Goal: Information Seeking & Learning: Learn about a topic

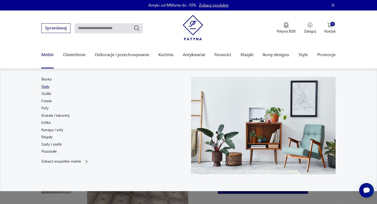
click at [46, 88] on link "Stoły" at bounding box center [45, 86] width 8 height 5
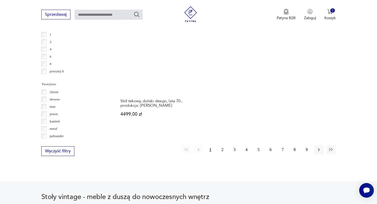
scroll to position [777, 0]
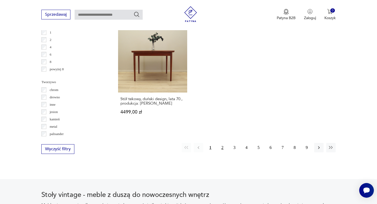
click at [224, 143] on button "2" at bounding box center [222, 147] width 9 height 9
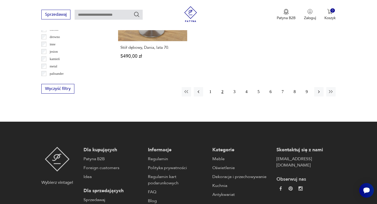
scroll to position [847, 0]
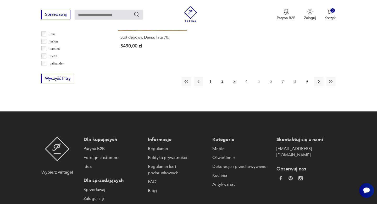
click at [236, 77] on button "3" at bounding box center [234, 81] width 9 height 9
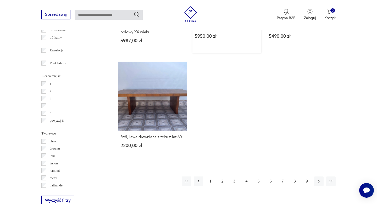
scroll to position [726, 0]
click at [246, 179] on button "4" at bounding box center [246, 180] width 9 height 9
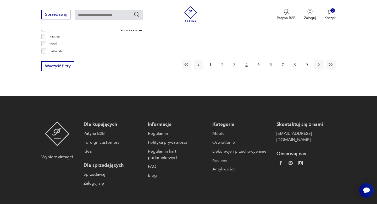
scroll to position [861, 0]
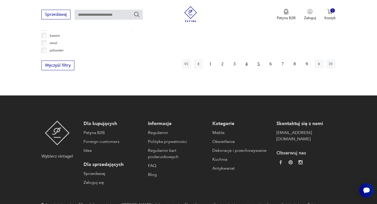
click at [261, 59] on button "5" at bounding box center [258, 63] width 9 height 9
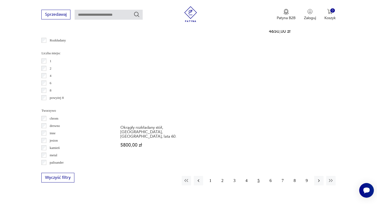
scroll to position [752, 0]
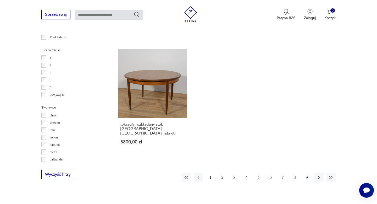
click at [271, 173] on button "6" at bounding box center [270, 177] width 9 height 9
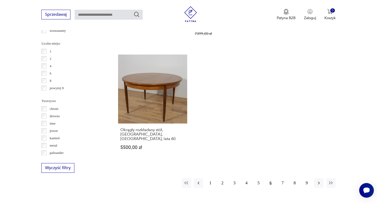
scroll to position [786, 0]
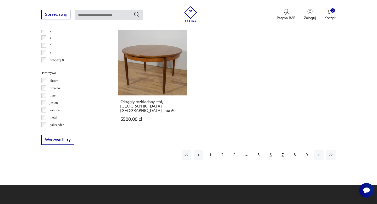
click at [281, 150] on button "7" at bounding box center [282, 154] width 9 height 9
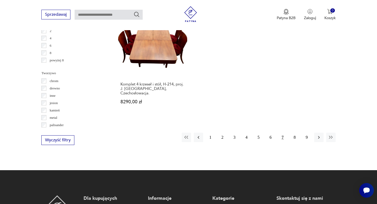
scroll to position [787, 0]
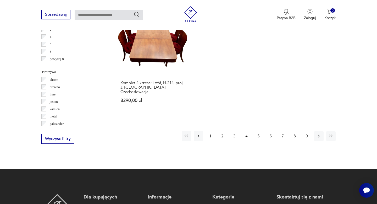
click at [295, 131] on button "8" at bounding box center [294, 135] width 9 height 9
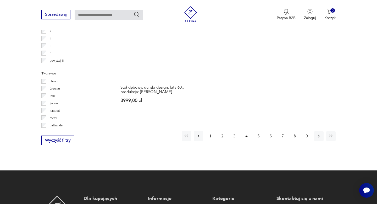
scroll to position [801, 0]
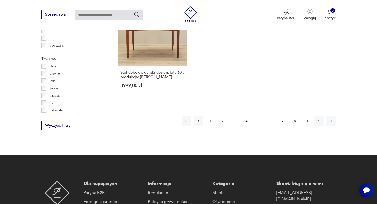
click at [308, 116] on button "9" at bounding box center [306, 120] width 9 height 9
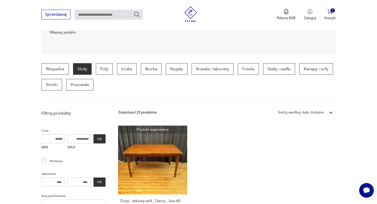
scroll to position [111, 0]
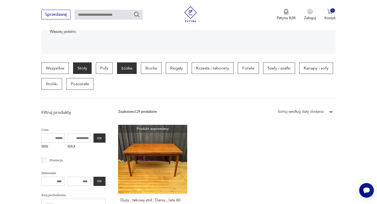
click at [123, 69] on p "Łóżka" at bounding box center [127, 68] width 20 height 12
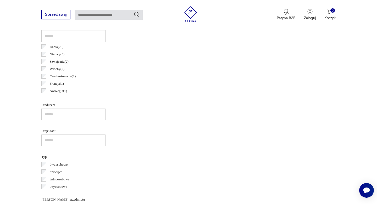
scroll to position [79, 0]
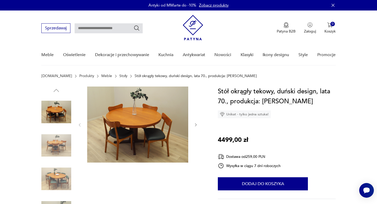
click at [53, 147] on img at bounding box center [56, 146] width 30 height 30
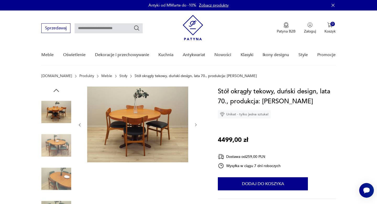
click at [58, 147] on img at bounding box center [56, 146] width 30 height 30
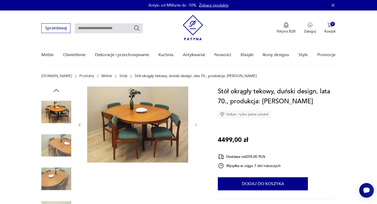
scroll to position [11, 0]
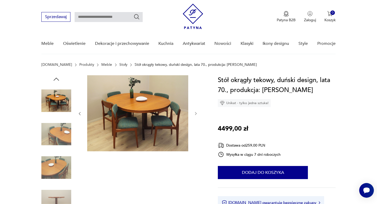
click at [60, 136] on img at bounding box center [56, 134] width 30 height 30
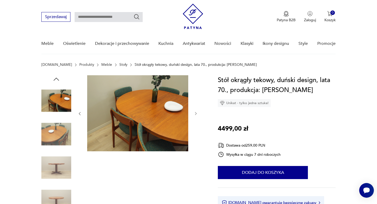
click at [60, 136] on img at bounding box center [56, 134] width 30 height 30
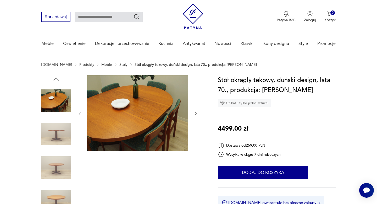
click at [60, 136] on img at bounding box center [56, 134] width 30 height 30
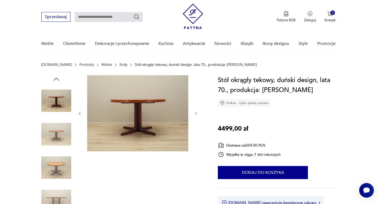
click at [60, 136] on img at bounding box center [56, 134] width 30 height 30
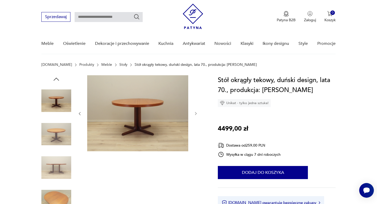
click at [60, 136] on img at bounding box center [56, 134] width 30 height 30
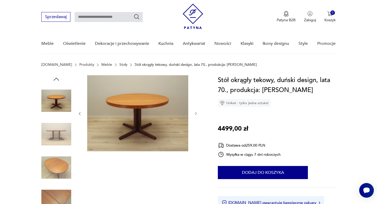
click at [60, 136] on img at bounding box center [56, 134] width 30 height 30
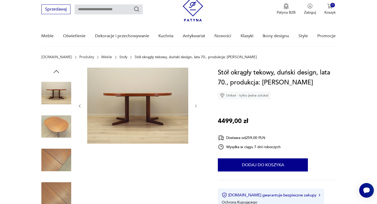
scroll to position [20, 0]
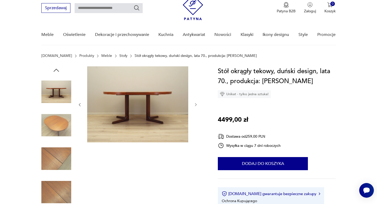
click at [60, 156] on img at bounding box center [56, 159] width 30 height 30
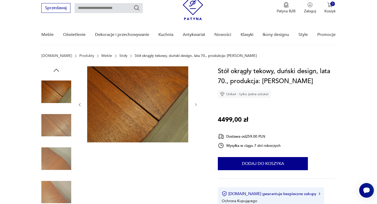
click at [60, 156] on img at bounding box center [56, 159] width 30 height 30
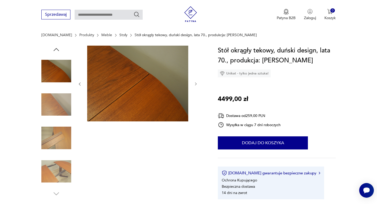
scroll to position [47, 0]
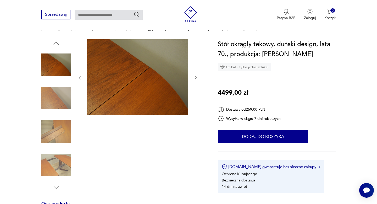
click at [60, 156] on img at bounding box center [56, 165] width 30 height 30
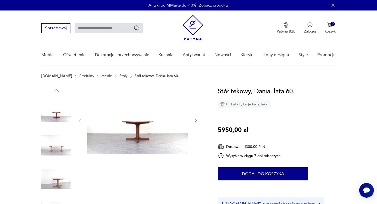
scroll to position [9, 0]
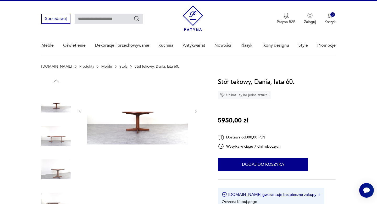
click at [63, 139] on img at bounding box center [56, 136] width 30 height 30
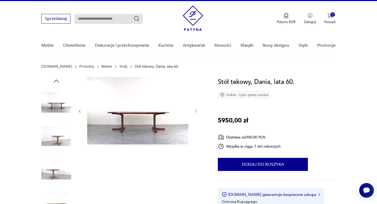
click at [64, 162] on img at bounding box center [56, 169] width 30 height 30
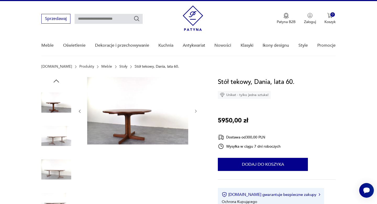
click at [61, 172] on img at bounding box center [56, 169] width 30 height 30
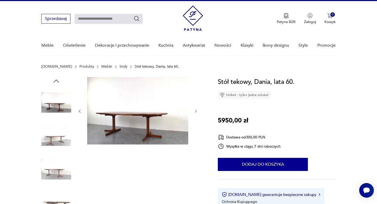
click at [126, 127] on img at bounding box center [137, 110] width 101 height 67
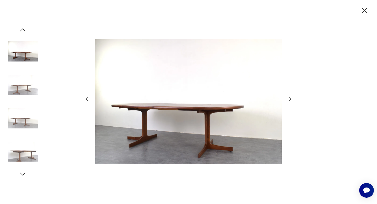
click at [24, 175] on icon "button" at bounding box center [23, 174] width 8 height 8
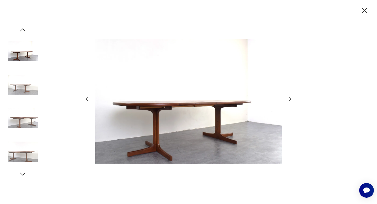
click at [24, 175] on icon "button" at bounding box center [23, 174] width 8 height 8
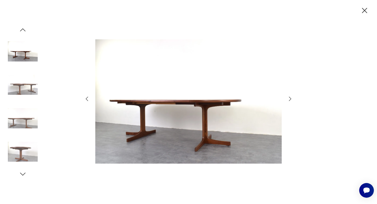
click at [24, 175] on icon "button" at bounding box center [23, 174] width 8 height 8
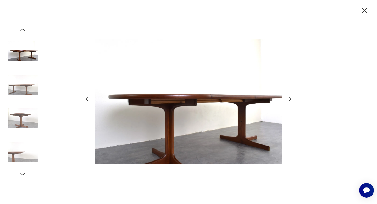
click at [24, 175] on icon "button" at bounding box center [23, 174] width 8 height 8
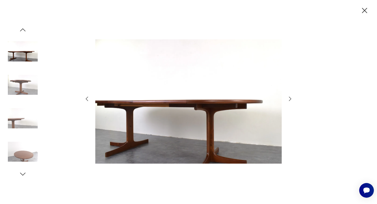
click at [24, 175] on icon "button" at bounding box center [23, 174] width 8 height 8
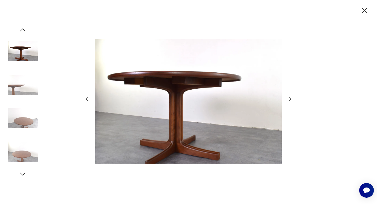
click at [28, 117] on img at bounding box center [23, 118] width 30 height 30
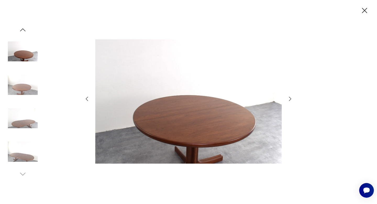
click at [26, 144] on img at bounding box center [23, 152] width 30 height 30
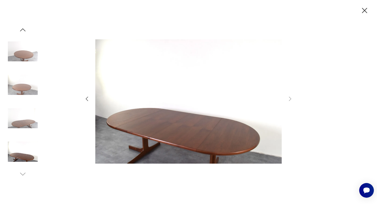
click at [364, 9] on icon "button" at bounding box center [364, 10] width 5 height 5
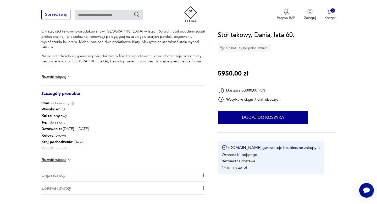
scroll to position [239, 0]
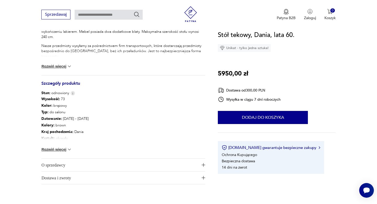
click at [80, 162] on span "O sprzedawcy" at bounding box center [119, 165] width 157 height 13
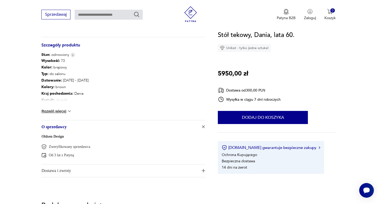
scroll to position [241, 0]
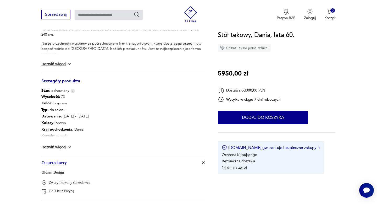
click at [57, 146] on button "Rozwiń więcej" at bounding box center [56, 146] width 30 height 5
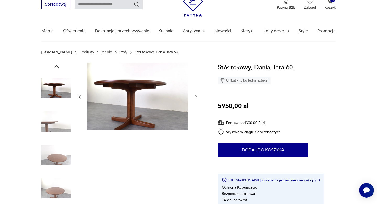
scroll to position [0, 0]
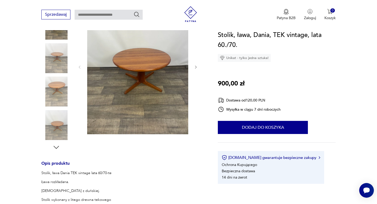
scroll to position [112, 0]
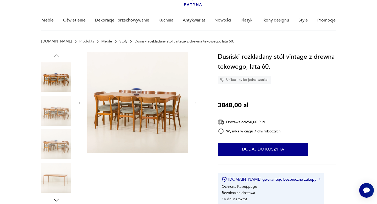
click at [55, 180] on img at bounding box center [56, 178] width 30 height 30
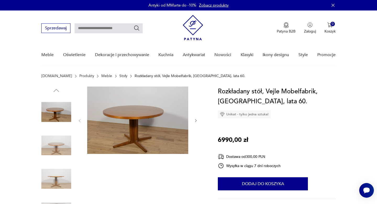
click at [56, 151] on img at bounding box center [56, 146] width 30 height 30
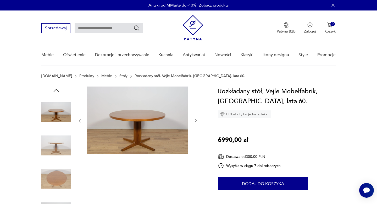
click at [56, 151] on img at bounding box center [56, 146] width 30 height 30
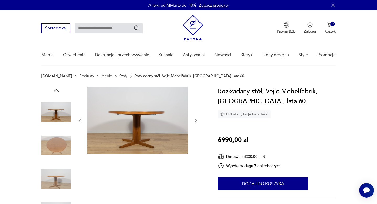
click at [56, 151] on img at bounding box center [56, 146] width 30 height 30
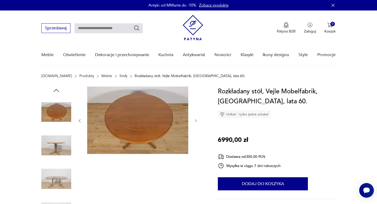
click at [56, 151] on img at bounding box center [56, 146] width 30 height 30
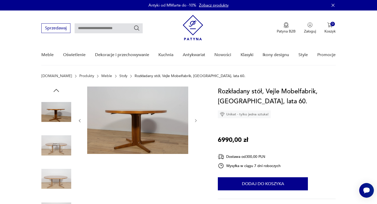
click at [56, 151] on img at bounding box center [56, 146] width 30 height 30
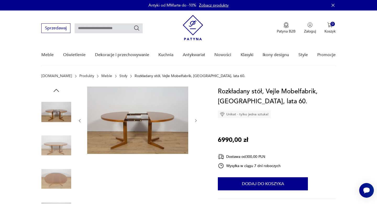
click at [56, 151] on img at bounding box center [56, 146] width 30 height 30
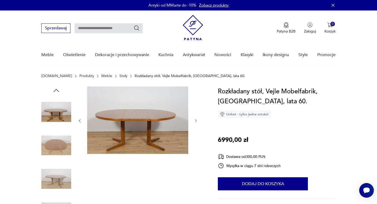
click at [56, 151] on img at bounding box center [56, 146] width 30 height 30
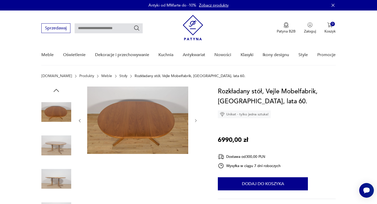
click at [56, 151] on img at bounding box center [56, 146] width 30 height 30
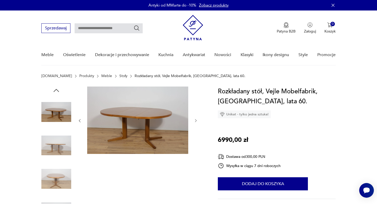
click at [56, 151] on img at bounding box center [56, 146] width 30 height 30
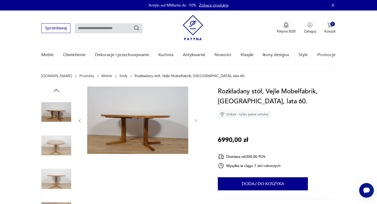
click at [56, 151] on img at bounding box center [56, 146] width 30 height 30
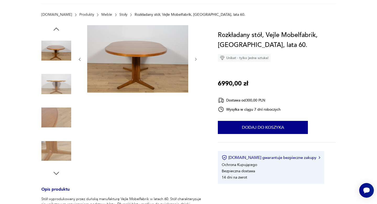
scroll to position [68, 0]
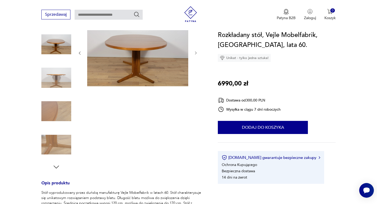
click at [56, 148] on img at bounding box center [56, 145] width 30 height 30
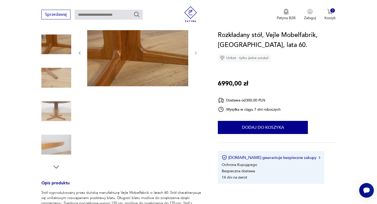
scroll to position [0, 0]
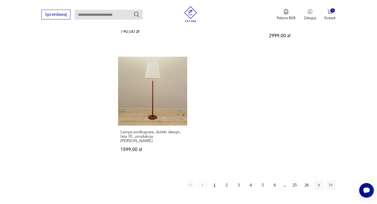
scroll to position [737, 0]
click at [229, 181] on button "2" at bounding box center [226, 185] width 9 height 9
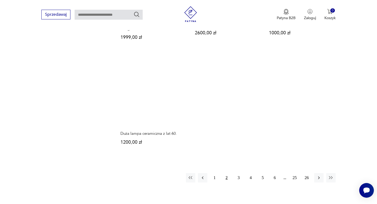
scroll to position [728, 0]
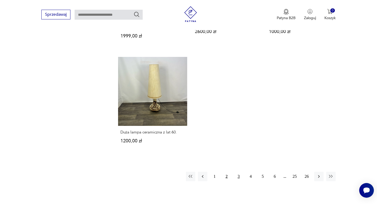
click at [240, 172] on button "3" at bounding box center [238, 176] width 9 height 9
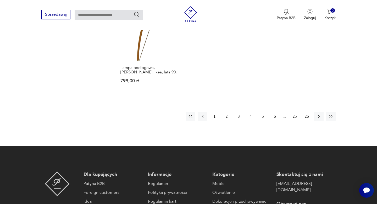
scroll to position [793, 0]
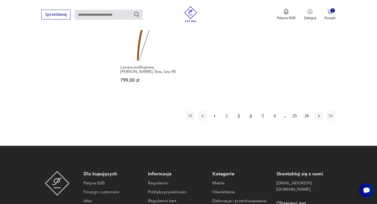
click at [250, 112] on button "4" at bounding box center [250, 115] width 9 height 9
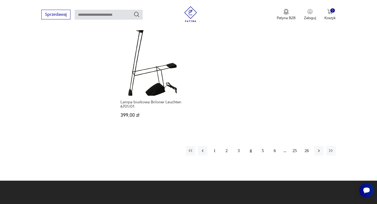
scroll to position [751, 0]
click at [264, 146] on button "5" at bounding box center [262, 150] width 9 height 9
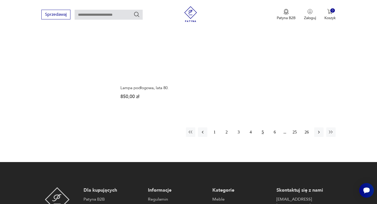
scroll to position [786, 0]
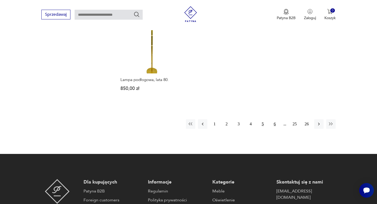
click at [275, 119] on button "6" at bounding box center [274, 123] width 9 height 9
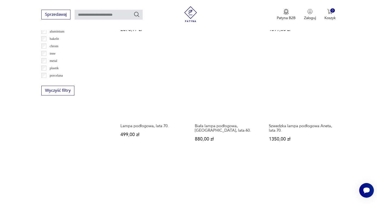
scroll to position [515, 0]
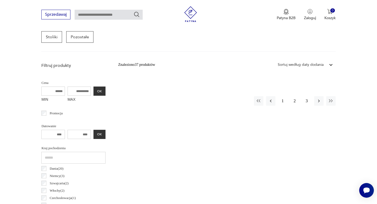
scroll to position [135, 0]
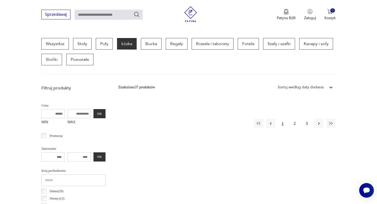
click at [282, 124] on button "1" at bounding box center [282, 123] width 9 height 9
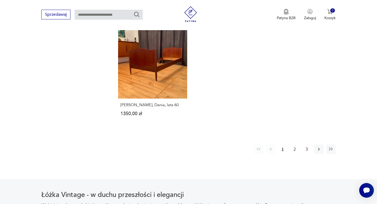
scroll to position [814, 0]
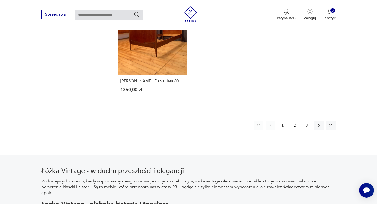
click at [296, 121] on button "2" at bounding box center [294, 125] width 9 height 9
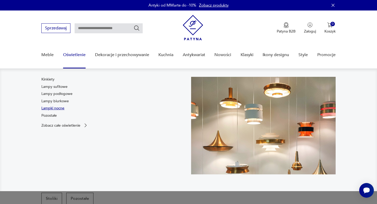
click at [62, 107] on link "Lampki nocne" at bounding box center [52, 108] width 23 height 5
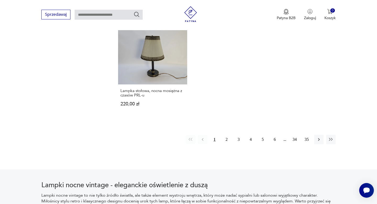
scroll to position [781, 0]
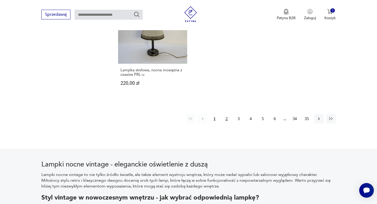
click at [229, 114] on button "2" at bounding box center [226, 118] width 9 height 9
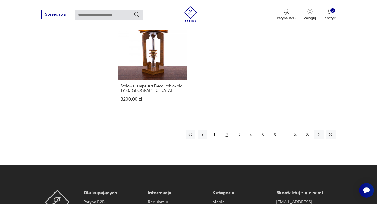
scroll to position [784, 0]
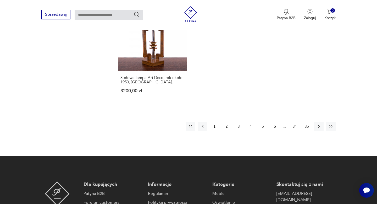
click at [240, 123] on button "3" at bounding box center [238, 126] width 9 height 9
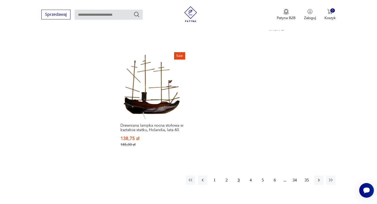
scroll to position [754, 0]
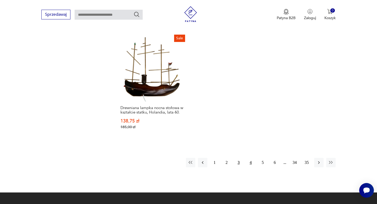
click at [252, 158] on button "4" at bounding box center [250, 162] width 9 height 9
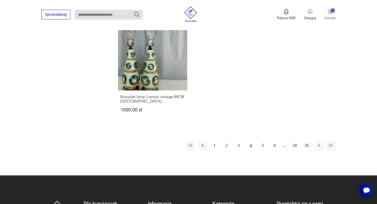
scroll to position [775, 0]
